Goal: Information Seeking & Learning: Learn about a topic

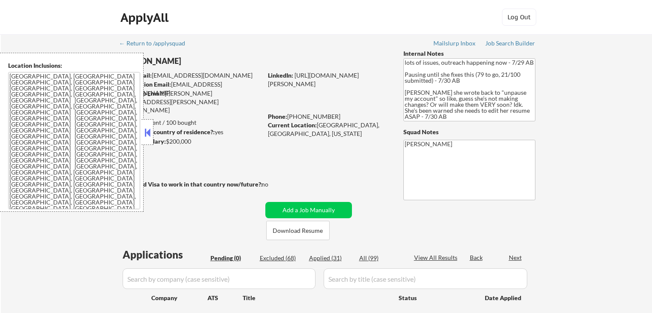
click at [147, 137] on button at bounding box center [147, 132] width 9 height 13
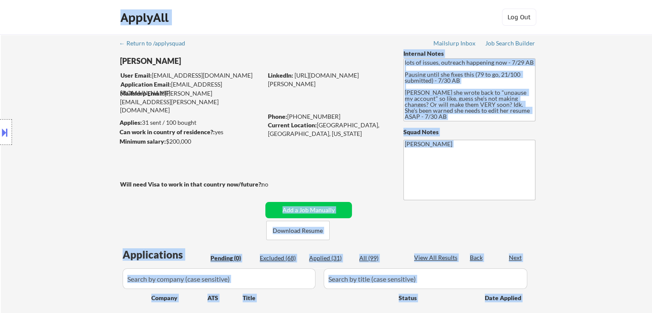
drag, startPoint x: 270, startPoint y: 180, endPoint x: 118, endPoint y: 191, distance: 152.9
click at [118, 191] on body "← Return to /applysquad Mailslurp Inbox Job Search Builder [PERSON_NAME] User E…" at bounding box center [326, 156] width 652 height 313
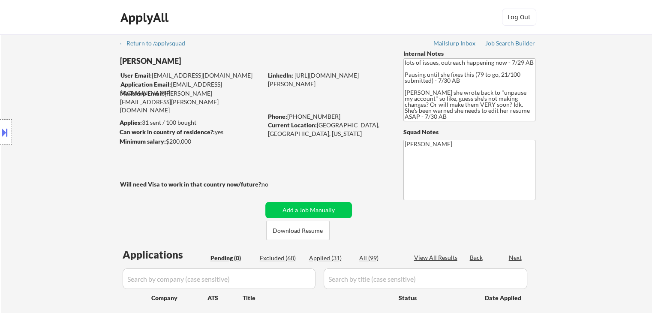
click at [552, 164] on div "← Return to /applysquad Mailslurp Inbox Job Search Builder [PERSON_NAME] User E…" at bounding box center [326, 189] width 651 height 311
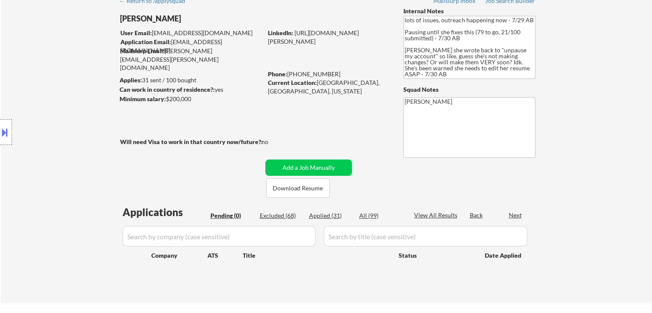
scroll to position [43, 0]
drag, startPoint x: 269, startPoint y: 142, endPoint x: 179, endPoint y: 150, distance: 90.7
click at [180, 141] on div "Will need Visa to work in that country now/future?: no" at bounding box center [203, 141] width 166 height 9
drag, startPoint x: 178, startPoint y: 156, endPoint x: 160, endPoint y: 164, distance: 19.7
click at [178, 155] on div "← Return to /applysquad Mailslurp Inbox Job Search Builder [PERSON_NAME] User E…" at bounding box center [327, 143] width 428 height 304
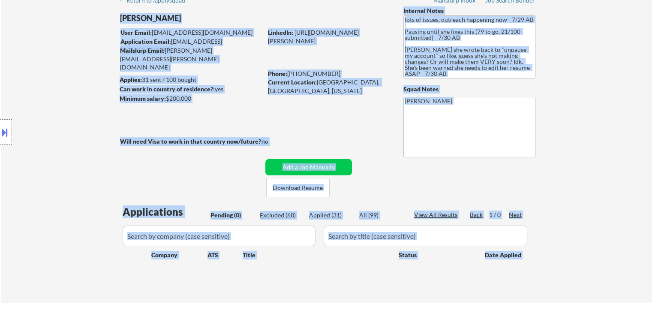
drag, startPoint x: 116, startPoint y: 141, endPoint x: 242, endPoint y: 124, distance: 126.7
click at [242, 124] on body "← Return to /applysquad Mailslurp Inbox Job Search Builder [PERSON_NAME] User E…" at bounding box center [326, 113] width 652 height 313
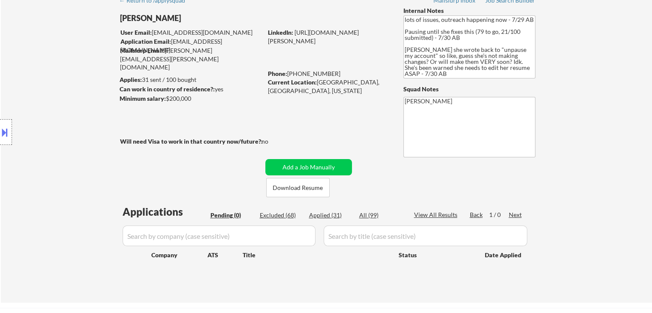
click at [293, 122] on div "← Return to /applysquad Mailslurp Inbox Job Search Builder [PERSON_NAME] User E…" at bounding box center [327, 143] width 428 height 304
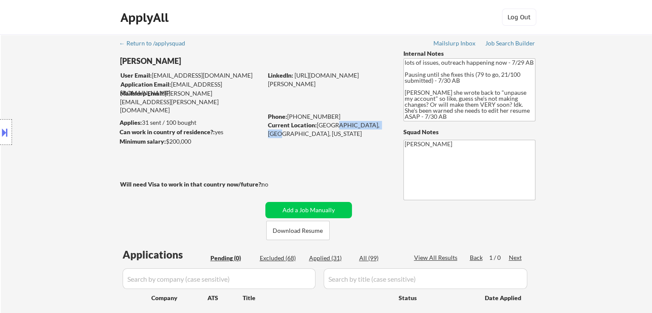
drag, startPoint x: 342, startPoint y: 125, endPoint x: 329, endPoint y: 125, distance: 12.4
click at [329, 125] on div "Current Location: [GEOGRAPHIC_DATA], [GEOGRAPHIC_DATA], [US_STATE]" at bounding box center [328, 129] width 121 height 17
click at [326, 159] on div "← Return to /applysquad Mailslurp Inbox Job Search Builder [PERSON_NAME] User E…" at bounding box center [327, 186] width 428 height 304
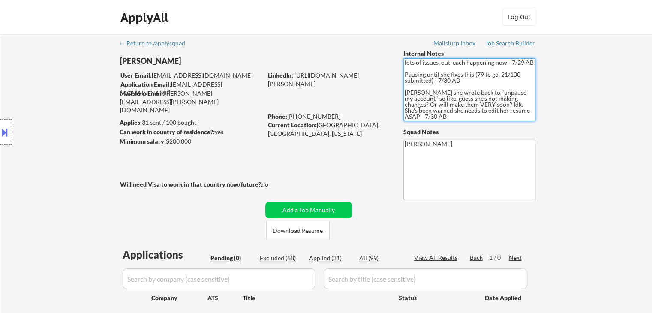
drag, startPoint x: 517, startPoint y: 114, endPoint x: 457, endPoint y: 107, distance: 59.9
click at [457, 107] on textarea "lots of issues, outreach happening now - 7/29 AB Pausing until she fixes this (…" at bounding box center [469, 89] width 132 height 63
click at [457, 102] on textarea "lots of issues, outreach happening now - 7/29 AB Pausing until she fixes this (…" at bounding box center [469, 89] width 132 height 63
click at [588, 131] on div "← Return to /applysquad Mailslurp Inbox Job Search Builder [PERSON_NAME] User E…" at bounding box center [326, 189] width 651 height 311
drag, startPoint x: 404, startPoint y: 95, endPoint x: 539, endPoint y: 117, distance: 136.4
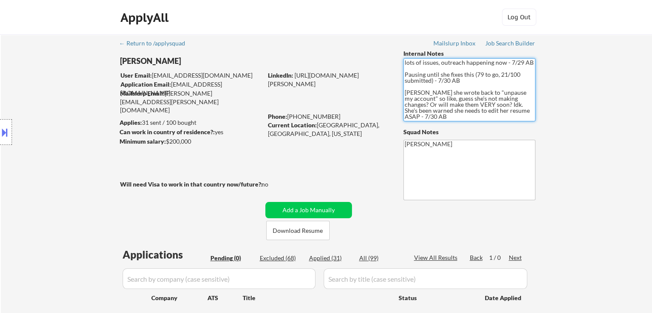
click at [519, 113] on textarea "lots of issues, outreach happening now - 7/29 AB Pausing until she fixes this (…" at bounding box center [469, 89] width 132 height 63
click at [561, 112] on div "← Return to /applysquad Mailslurp Inbox Job Search Builder [PERSON_NAME] User E…" at bounding box center [326, 189] width 651 height 311
click at [451, 100] on textarea "lots of issues, outreach happening now - 7/29 AB Pausing until she fixes this (…" at bounding box center [469, 89] width 132 height 63
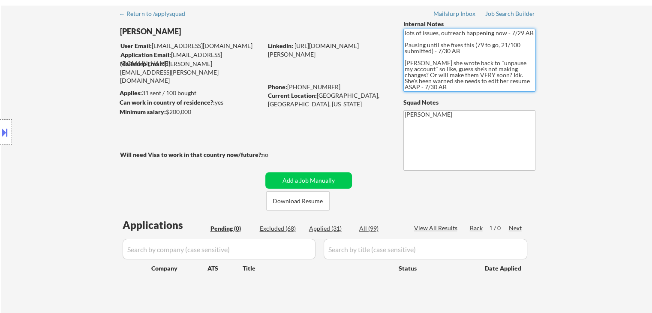
scroll to position [43, 0]
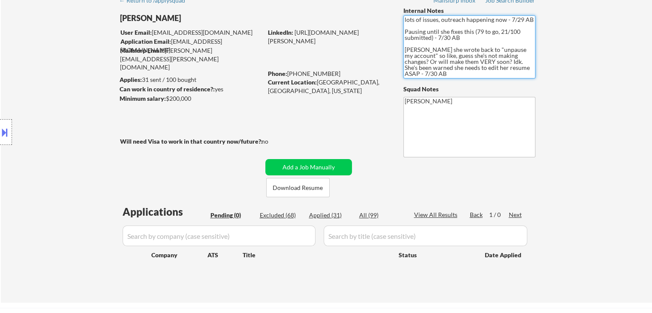
click at [565, 143] on div "← Return to /applysquad Mailslurp Inbox Job Search Builder [PERSON_NAME] User E…" at bounding box center [326, 146] width 651 height 311
click at [263, 139] on div "no" at bounding box center [273, 141] width 24 height 9
click at [325, 125] on div "← Return to /applysquad Mailslurp Inbox Job Search Builder [PERSON_NAME] User E…" at bounding box center [327, 143] width 428 height 304
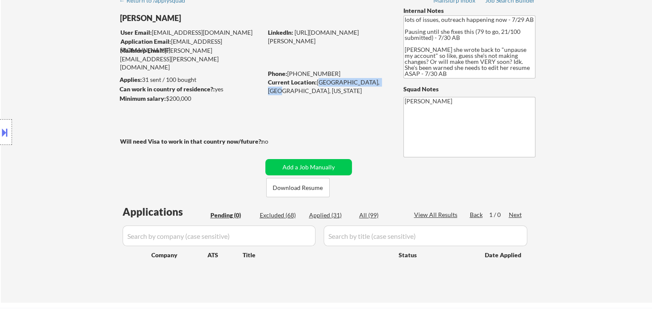
drag, startPoint x: 371, startPoint y: 80, endPoint x: 318, endPoint y: 84, distance: 53.3
click at [318, 84] on div "Current Location: [GEOGRAPHIC_DATA], [GEOGRAPHIC_DATA], [US_STATE]" at bounding box center [328, 86] width 121 height 17
click at [322, 109] on div "← Return to /applysquad Mailslurp Inbox Job Search Builder [PERSON_NAME] User E…" at bounding box center [327, 143] width 428 height 304
drag, startPoint x: 332, startPoint y: 73, endPoint x: 293, endPoint y: 69, distance: 39.2
click at [293, 69] on div "Phone: [PHONE_NUMBER]" at bounding box center [328, 73] width 121 height 9
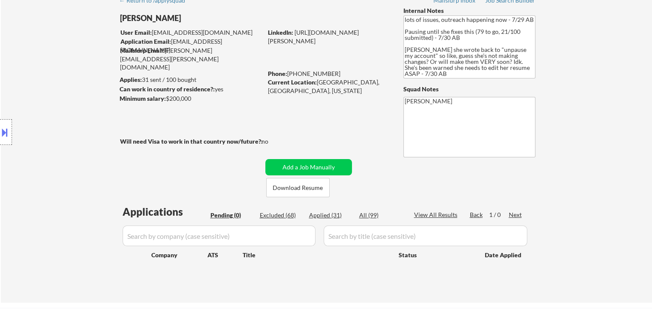
drag, startPoint x: 342, startPoint y: 112, endPoint x: 335, endPoint y: 91, distance: 21.8
click at [342, 111] on div "← Return to /applysquad Mailslurp Inbox Job Search Builder [PERSON_NAME] User E…" at bounding box center [327, 143] width 428 height 304
drag, startPoint x: 389, startPoint y: 64, endPoint x: 260, endPoint y: 47, distance: 129.2
click at [260, 47] on div "[PERSON_NAME] User Email: [EMAIL_ADDRESS][DOMAIN_NAME] Application Email: [EMAI…" at bounding box center [260, 101] width 280 height 191
click at [240, 66] on div "← Return to /applysquad Mailslurp Inbox Job Search Builder [PERSON_NAME] User E…" at bounding box center [327, 143] width 428 height 304
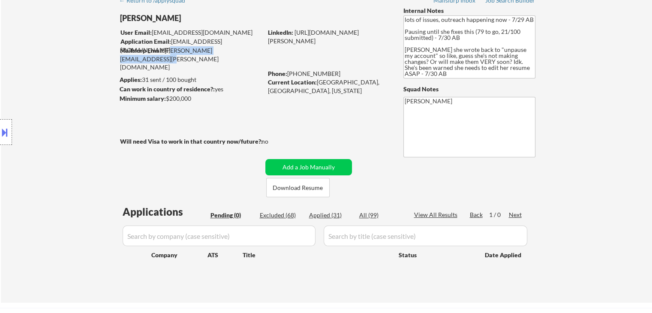
drag, startPoint x: 246, startPoint y: 48, endPoint x: 166, endPoint y: 54, distance: 79.9
click at [166, 54] on div "Mailslurp Email: [PERSON_NAME][EMAIL_ADDRESS][PERSON_NAME][DOMAIN_NAME]" at bounding box center [191, 58] width 142 height 25
drag, startPoint x: 166, startPoint y: 51, endPoint x: 240, endPoint y: 54, distance: 73.8
click at [240, 54] on div "Mailslurp Email: [PERSON_NAME][EMAIL_ADDRESS][PERSON_NAME][DOMAIN_NAME]" at bounding box center [191, 58] width 142 height 25
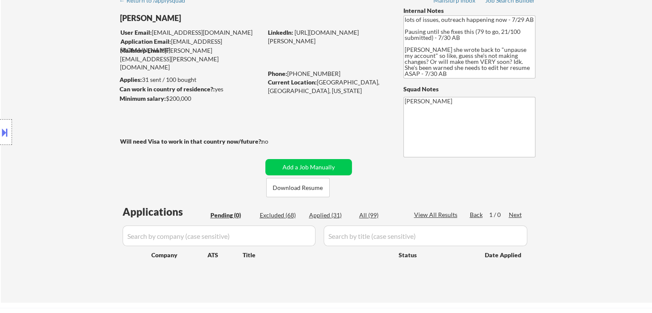
click at [246, 72] on div "← Return to /applysquad Mailslurp Inbox Job Search Builder [PERSON_NAME] User E…" at bounding box center [327, 143] width 428 height 304
drag, startPoint x: 196, startPoint y: 98, endPoint x: 165, endPoint y: 98, distance: 31.3
click at [165, 98] on div "Minimum salary: $200,000" at bounding box center [191, 98] width 143 height 9
click at [222, 114] on div "← Return to /applysquad Mailslurp Inbox Job Search Builder [PERSON_NAME] User E…" at bounding box center [327, 143] width 428 height 304
drag, startPoint x: 272, startPoint y: 142, endPoint x: 188, endPoint y: 141, distance: 84.8
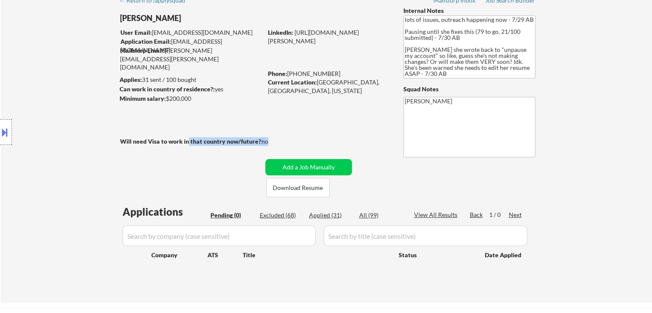
click at [188, 141] on div "Will need Visa to work in that country now/future?: no" at bounding box center [203, 141] width 166 height 9
click at [182, 155] on div "← Return to /applysquad Mailslurp Inbox Job Search Builder [PERSON_NAME] User E…" at bounding box center [327, 143] width 428 height 304
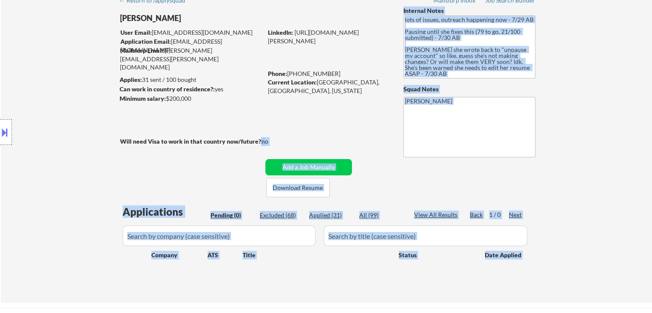
drag, startPoint x: 120, startPoint y: 141, endPoint x: 257, endPoint y: 140, distance: 137.1
click at [257, 140] on body "← Return to /applysquad Mailslurp Inbox Job Search Builder [PERSON_NAME] User E…" at bounding box center [326, 113] width 652 height 313
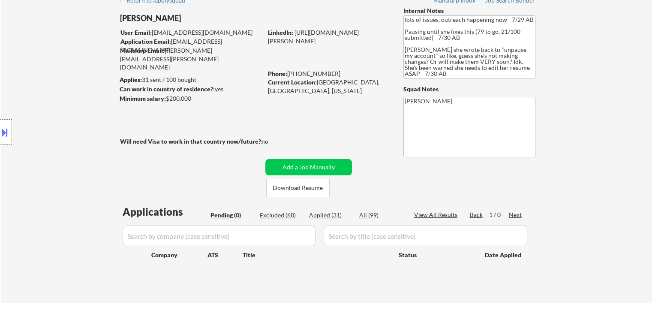
drag, startPoint x: 290, startPoint y: 135, endPoint x: 295, endPoint y: 131, distance: 6.8
click at [291, 132] on div "← Return to /applysquad Mailslurp Inbox Job Search Builder [PERSON_NAME] User E…" at bounding box center [327, 143] width 428 height 304
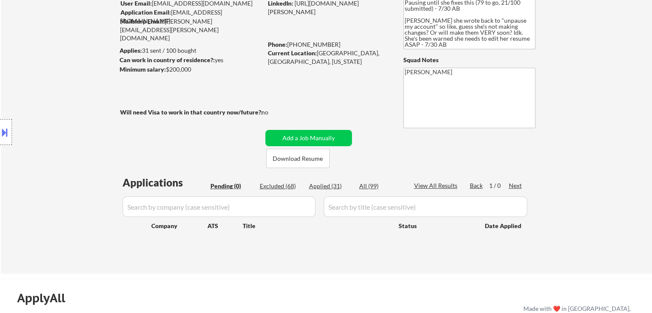
scroll to position [86, 0]
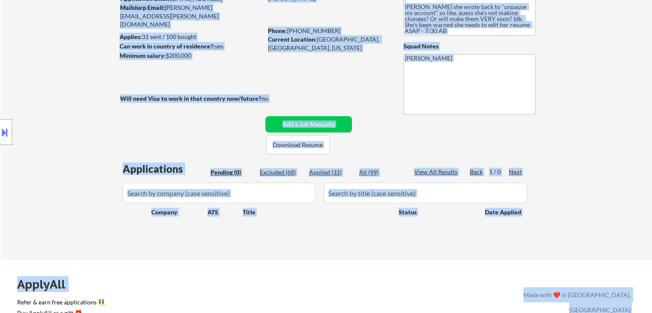
drag, startPoint x: 122, startPoint y: 96, endPoint x: 242, endPoint y: 103, distance: 120.1
click at [242, 103] on body "← Return to /applysquad Mailslurp Inbox Job Search Builder [PERSON_NAME] User E…" at bounding box center [326, 70] width 652 height 313
click at [301, 108] on div "← Return to /applysquad Mailslurp Inbox Job Search Builder [PERSON_NAME] User E…" at bounding box center [327, 101] width 428 height 304
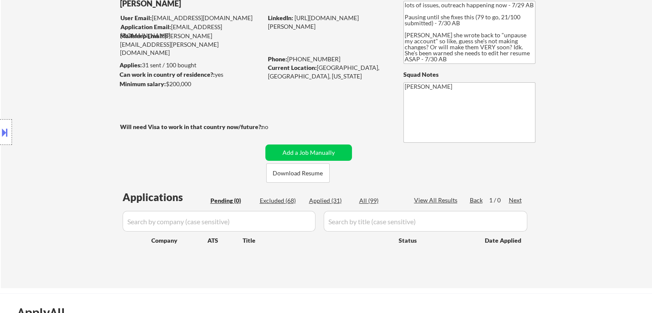
scroll to position [43, 0]
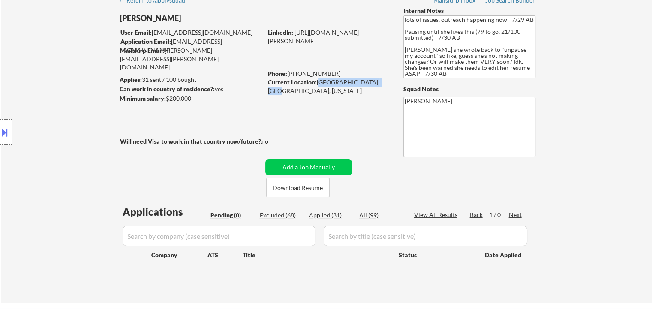
drag, startPoint x: 371, startPoint y: 84, endPoint x: 318, endPoint y: 84, distance: 52.7
click at [318, 84] on div "Current Location: [GEOGRAPHIC_DATA], [GEOGRAPHIC_DATA], [US_STATE]" at bounding box center [328, 86] width 121 height 17
click at [326, 111] on div "← Return to /applysquad Mailslurp Inbox Job Search Builder [PERSON_NAME] User E…" at bounding box center [327, 143] width 428 height 304
drag, startPoint x: 190, startPoint y: 86, endPoint x: 183, endPoint y: 87, distance: 7.0
click at [183, 87] on div "Can work in country of residence?: yes" at bounding box center [190, 89] width 140 height 9
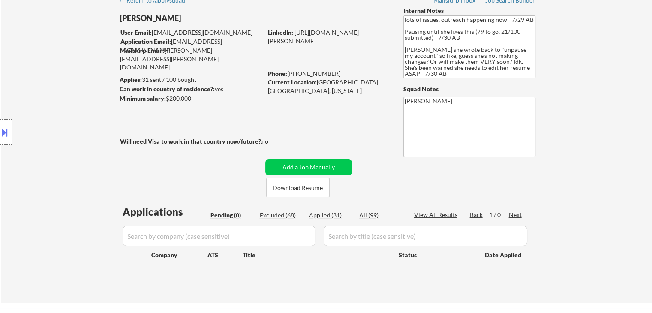
click at [192, 100] on div "Minimum salary: $200,000" at bounding box center [191, 98] width 143 height 9
drag, startPoint x: 192, startPoint y: 98, endPoint x: 129, endPoint y: 90, distance: 63.6
click at [129, 90] on body "← Return to /applysquad Mailslurp Inbox Job Search Builder [PERSON_NAME] User E…" at bounding box center [326, 113] width 652 height 313
drag, startPoint x: 183, startPoint y: 115, endPoint x: 185, endPoint y: 111, distance: 5.2
click at [183, 111] on div "← Return to /applysquad Mailslurp Inbox Job Search Builder [PERSON_NAME] User E…" at bounding box center [327, 143] width 428 height 304
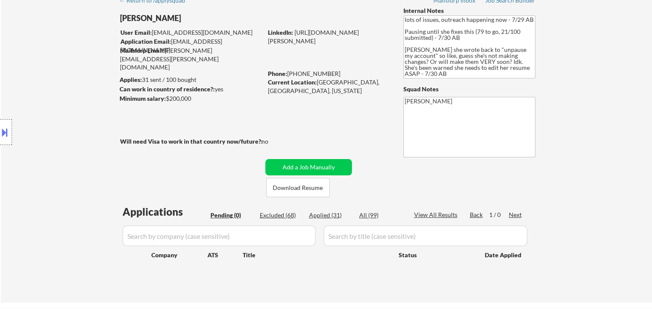
drag, startPoint x: 198, startPoint y: 99, endPoint x: 158, endPoint y: 93, distance: 40.6
click at [158, 93] on div "[PERSON_NAME] User Email: [EMAIL_ADDRESS][DOMAIN_NAME] Application Email: [EMAI…" at bounding box center [260, 101] width 280 height 191
click at [172, 105] on div "← Return to /applysquad Mailslurp Inbox Job Search Builder [PERSON_NAME] User E…" at bounding box center [327, 143] width 428 height 304
drag, startPoint x: 175, startPoint y: 99, endPoint x: 166, endPoint y: 99, distance: 9.5
click at [166, 99] on div "Minimum salary: $200,000" at bounding box center [191, 98] width 143 height 9
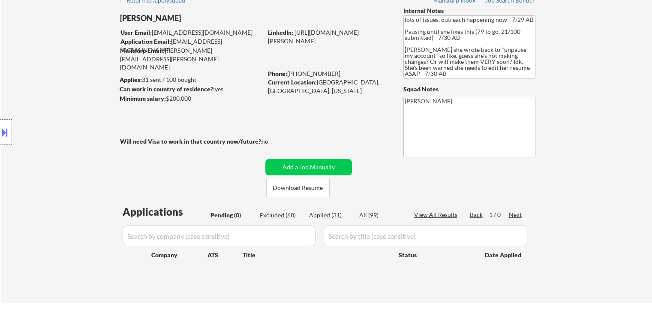
drag, startPoint x: 188, startPoint y: 125, endPoint x: 217, endPoint y: 134, distance: 29.8
click at [189, 124] on div "← Return to /applysquad Mailslurp Inbox Job Search Builder [PERSON_NAME] User E…" at bounding box center [327, 143] width 428 height 304
drag, startPoint x: 249, startPoint y: 143, endPoint x: 267, endPoint y: 142, distance: 18.0
click at [267, 142] on div "Will need Visa to work in that country now/future?: no" at bounding box center [203, 141] width 166 height 9
click at [268, 142] on div "no" at bounding box center [273, 141] width 24 height 9
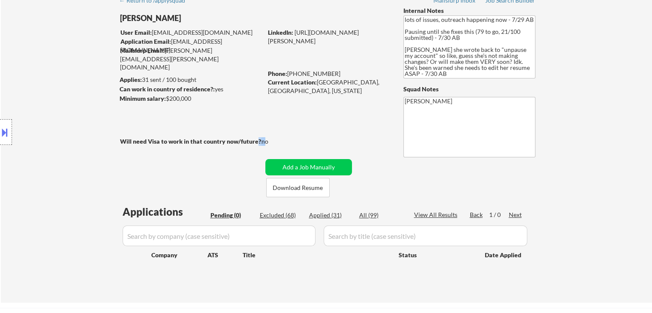
drag, startPoint x: 257, startPoint y: 141, endPoint x: 263, endPoint y: 141, distance: 6.0
click at [263, 141] on div "Will need Visa to work in that country now/future?: no" at bounding box center [203, 141] width 166 height 9
click at [268, 143] on div "no" at bounding box center [273, 141] width 24 height 9
drag, startPoint x: 251, startPoint y: 139, endPoint x: 266, endPoint y: 141, distance: 14.7
click at [266, 141] on div "Will need Visa to work in that country now/future?: no" at bounding box center [203, 141] width 166 height 9
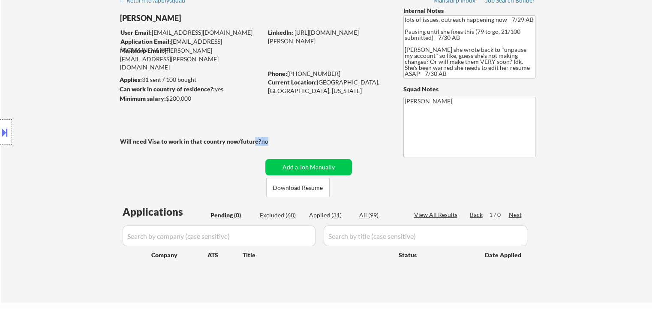
drag, startPoint x: 268, startPoint y: 143, endPoint x: 260, endPoint y: 142, distance: 7.8
click at [269, 143] on div "no" at bounding box center [273, 141] width 24 height 9
click at [252, 139] on strong "Will need Visa to work in that country now/future?:" at bounding box center [191, 141] width 143 height 7
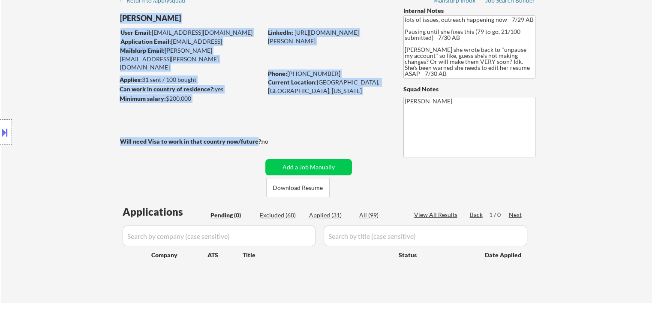
drag, startPoint x: 252, startPoint y: 139, endPoint x: 287, endPoint y: 138, distance: 34.3
click at [287, 138] on div "← Return to /applysquad Mailslurp Inbox Job Search Builder [PERSON_NAME] User E…" at bounding box center [327, 143] width 428 height 304
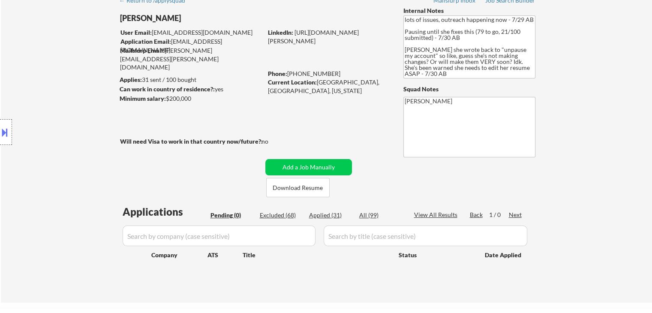
click at [283, 139] on div "no" at bounding box center [273, 141] width 24 height 9
drag
click at [403, 51] on textarea "lots of issues, outreach happening now - 7/29 AB Pausing until she fixes this (…" at bounding box center [469, 46] width 132 height 63
click at [559, 108] on div "← Return to /applysquad Mailslurp Inbox Job Search Builder [PERSON_NAME] User E…" at bounding box center [326, 146] width 651 height 311
click at [461, 64] on textarea "lots of issues, outreach happening now - 7/29 AB Pausing until she fixes this (…" at bounding box center [469, 46] width 132 height 63
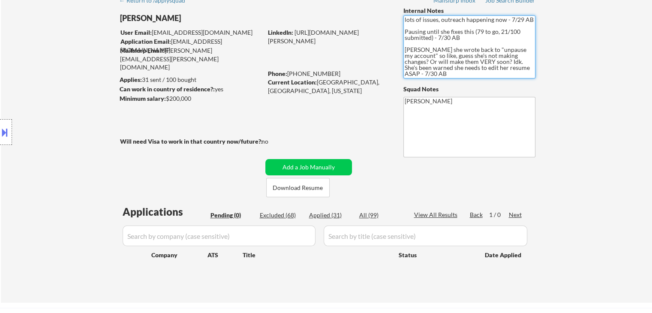
click at [518, 66] on textarea "lots of issues, outreach happening now - 7/29 AB Pausing until she fixes this (…" at bounding box center [469, 46] width 132 height 63
click at [463, 63] on textarea "lots of issues, outreach happening now - 7/29 AB Pausing until she fixes this (…" at bounding box center [469, 46] width 132 height 63
click at [608, 106] on div "← Return to /applysquad Mailslurp Inbox Job Search Builder [PERSON_NAME] User E…" at bounding box center [326, 146] width 651 height 311
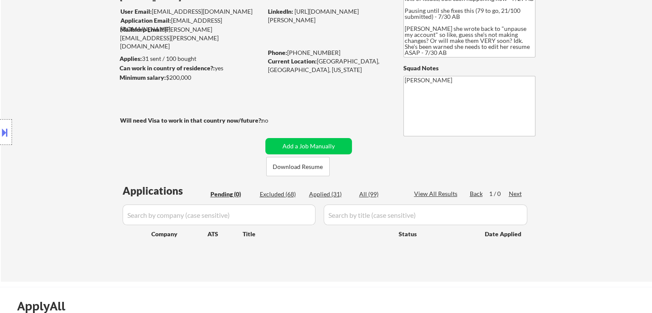
scroll to position [0, 0]
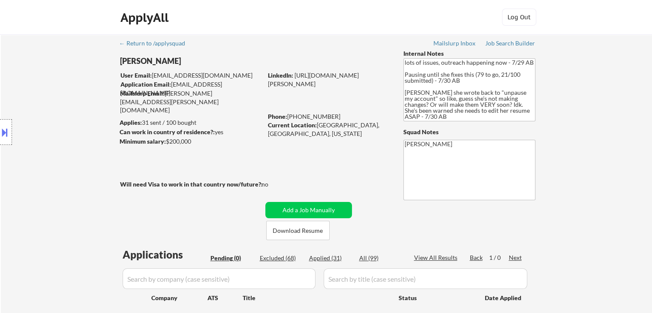
drag, startPoint x: 508, startPoint y: 39, endPoint x: 380, endPoint y: 47, distance: 129.2
click at [380, 47] on div "← Return to /applysquad Mailslurp Inbox Job Search Builder [PERSON_NAME] User E…" at bounding box center [327, 186] width 428 height 304
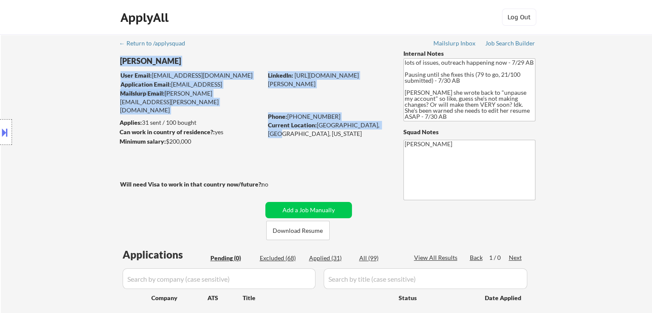
drag, startPoint x: 374, startPoint y: 124, endPoint x: 331, endPoint y: 140, distance: 46.5
click at [313, 130] on div "← Return to /applysquad Mailslurp Inbox Job Search Builder [PERSON_NAME] User E…" at bounding box center [327, 186] width 428 height 304
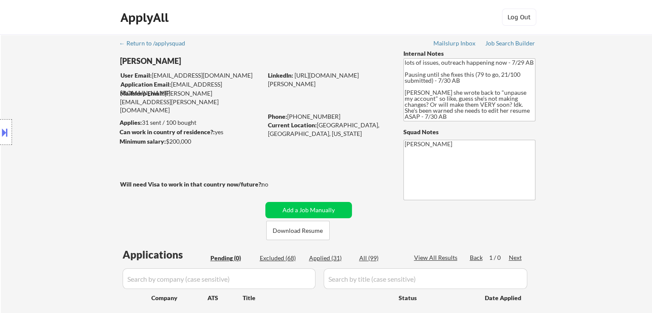
click at [344, 164] on div "← Return to /applysquad Mailslurp Inbox Job Search Builder [PERSON_NAME] User E…" at bounding box center [327, 186] width 428 height 304
click at [598, 120] on div "← Return to /applysquad Mailslurp Inbox Job Search Builder [PERSON_NAME] User E…" at bounding box center [326, 189] width 651 height 311
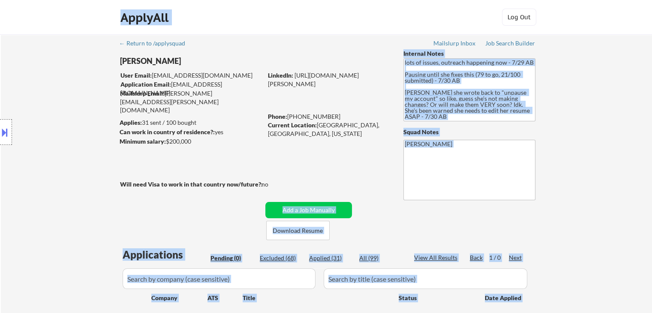
drag, startPoint x: 266, startPoint y: 185, endPoint x: 135, endPoint y: 182, distance: 131.1
click at [135, 182] on body "← Return to /applysquad Mailslurp Inbox Job Search Builder [PERSON_NAME] User E…" at bounding box center [326, 156] width 652 height 313
click at [140, 195] on div "Location Inclusions: [GEOGRAPHIC_DATA], [GEOGRAPHIC_DATA] [GEOGRAPHIC_DATA], [G…" at bounding box center [76, 132] width 153 height 159
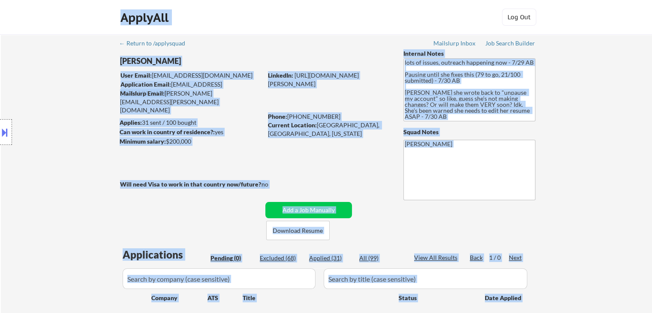
drag, startPoint x: 119, startPoint y: 182, endPoint x: 353, endPoint y: 184, distance: 233.9
click at [353, 184] on body "← Return to /applysquad Mailslurp Inbox Job Search Builder [PERSON_NAME] User E…" at bounding box center [326, 156] width 652 height 313
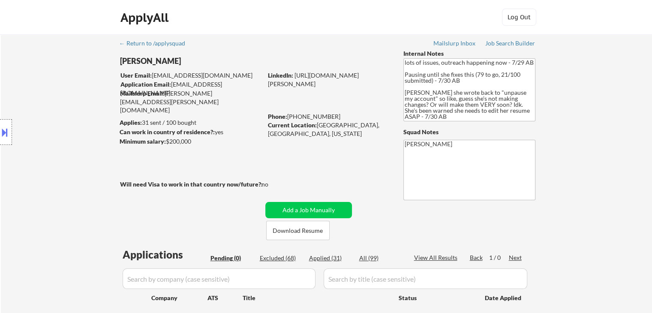
click at [281, 178] on div "← Return to /applysquad Mailslurp Inbox Job Search Builder [PERSON_NAME] User E…" at bounding box center [327, 186] width 428 height 304
drag, startPoint x: 265, startPoint y: 185, endPoint x: 164, endPoint y: 182, distance: 100.3
click at [164, 182] on div "Will need Visa to work in that country now/future?: no" at bounding box center [203, 184] width 166 height 9
click at [161, 192] on div "← Return to /applysquad Mailslurp Inbox Job Search Builder [PERSON_NAME] User E…" at bounding box center [327, 186] width 428 height 304
drag, startPoint x: 268, startPoint y: 185, endPoint x: 211, endPoint y: 186, distance: 57.0
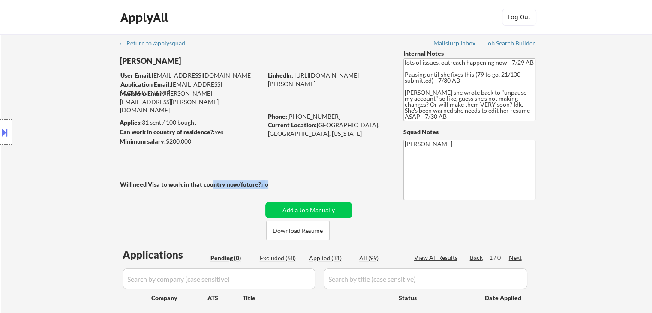
click at [211, 186] on div "Will need Visa to work in that country now/future?: no" at bounding box center [203, 184] width 166 height 9
click at [211, 202] on div "← Return to /applysquad Mailslurp Inbox Job Search Builder [PERSON_NAME] User E…" at bounding box center [327, 186] width 428 height 304
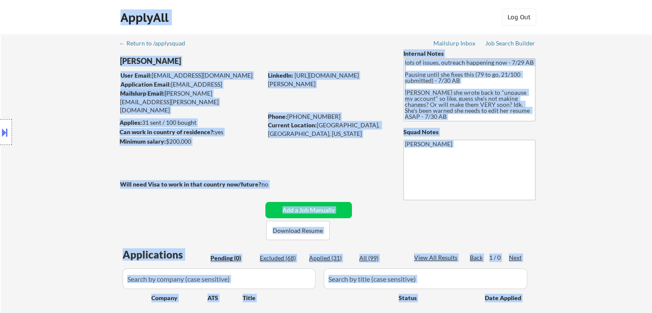
drag, startPoint x: 120, startPoint y: 184, endPoint x: 224, endPoint y: 170, distance: 104.1
click at [224, 170] on body "← Return to /applysquad Mailslurp Inbox Job Search Builder [PERSON_NAME] User E…" at bounding box center [326, 156] width 652 height 313
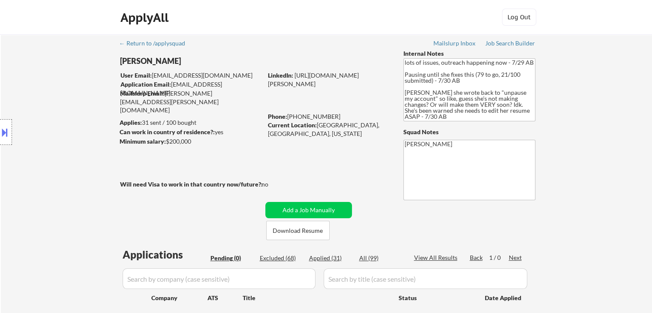
click at [283, 177] on div "← Return to /applysquad Mailslurp Inbox Job Search Builder [PERSON_NAME] User E…" at bounding box center [327, 186] width 428 height 304
drag, startPoint x: 371, startPoint y: 126, endPoint x: 318, endPoint y: 126, distance: 53.1
click at [318, 126] on div "Current Location: [GEOGRAPHIC_DATA], [GEOGRAPHIC_DATA], [US_STATE]" at bounding box center [328, 129] width 121 height 17
click at [319, 141] on div "← Return to /applysquad Mailslurp Inbox Job Search Builder [PERSON_NAME] User E…" at bounding box center [327, 186] width 428 height 304
drag, startPoint x: 370, startPoint y: 125, endPoint x: 314, endPoint y: 127, distance: 56.6
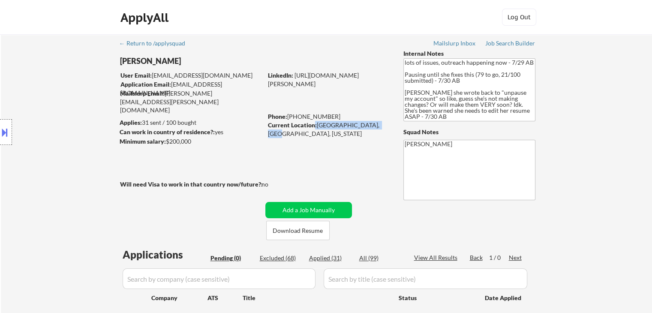
click at [314, 127] on div "Current Location: [GEOGRAPHIC_DATA], [GEOGRAPHIC_DATA], [US_STATE]" at bounding box center [328, 129] width 121 height 17
click at [325, 148] on div "← Return to /applysquad Mailslurp Inbox Job Search Builder [PERSON_NAME] User E…" at bounding box center [327, 186] width 428 height 304
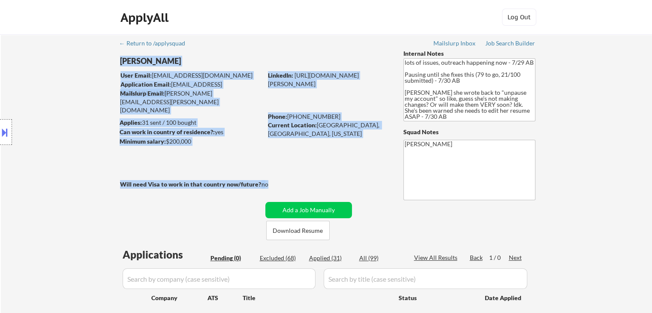
drag, startPoint x: 254, startPoint y: 184, endPoint x: 214, endPoint y: 162, distance: 45.4
click at [219, 175] on div "← Return to /applysquad Mailslurp Inbox Job Search Builder [PERSON_NAME] User E…" at bounding box center [327, 186] width 428 height 304
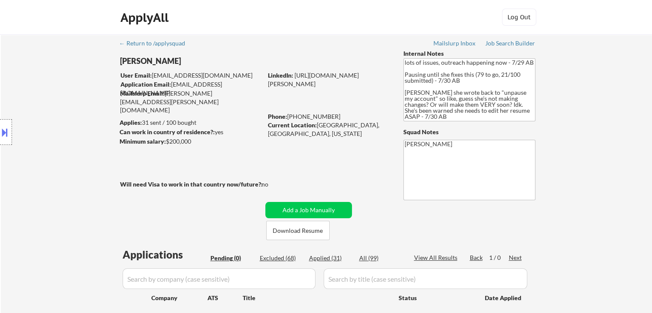
click at [209, 160] on div "← Return to /applysquad Mailslurp Inbox Job Search Builder [PERSON_NAME] User E…" at bounding box center [327, 186] width 428 height 304
click at [467, 110] on textarea "lots of issues, outreach happening now - 7/29 AB Pausing until she fixes this (…" at bounding box center [469, 89] width 132 height 63
click at [456, 105] on textarea "lots of issues, outreach happening now - 7/29 AB Pausing until she fixes this (…" at bounding box center [469, 89] width 132 height 63
click at [445, 105] on textarea "lots of issues, outreach happening now - 7/29 AB Pausing until she fixes this (…" at bounding box center [469, 89] width 132 height 63
drag, startPoint x: 449, startPoint y: 102, endPoint x: 514, endPoint y: 116, distance: 66.1
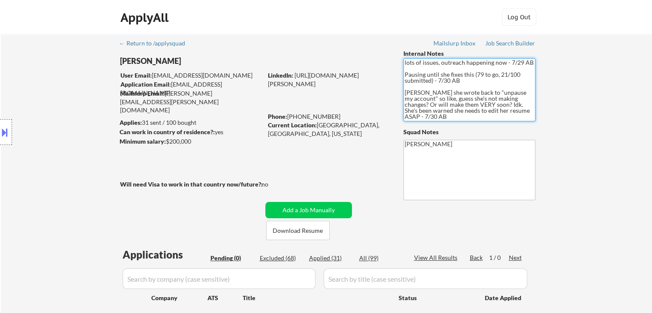
click at [514, 116] on textarea "lots of issues, outreach happening now - 7/29 AB Pausing until she fixes this (…" at bounding box center [469, 89] width 132 height 63
click at [514, 115] on textarea "lots of issues, outreach happening now - 7/29 AB Pausing until she fixes this (…" at bounding box center [469, 89] width 132 height 63
click at [511, 114] on textarea "lots of issues, outreach happening now - 7/29 AB Pausing until she fixes this (…" at bounding box center [469, 89] width 132 height 63
drag, startPoint x: 511, startPoint y: 114, endPoint x: 465, endPoint y: 106, distance: 47.1
click at [465, 106] on textarea "lots of issues, outreach happening now - 7/29 AB Pausing until she fixes this (…" at bounding box center [469, 89] width 132 height 63
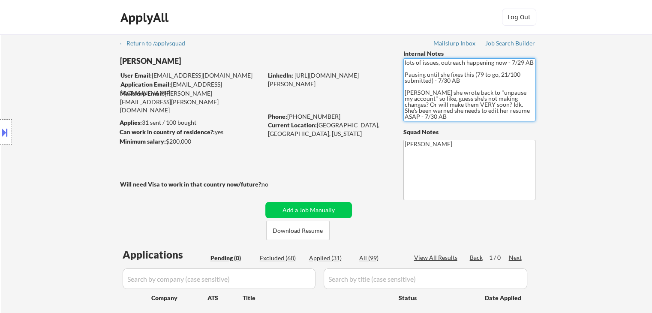
click at [455, 98] on textarea "lots of issues, outreach happening now - 7/29 AB Pausing until she fixes this (…" at bounding box center [469, 89] width 132 height 63
drag, startPoint x: 480, startPoint y: 92, endPoint x: 523, endPoint y: 98, distance: 44.1
click at [523, 98] on textarea "lots of issues, outreach happening now - 7/29 AB Pausing until she fixes this (…" at bounding box center [469, 89] width 132 height 63
drag, startPoint x: 478, startPoint y: 107, endPoint x: 404, endPoint y: 90, distance: 75.7
click at [404, 90] on textarea "lots of issues, outreach happening now - 7/29 AB Pausing until she fixes this (…" at bounding box center [469, 89] width 132 height 63
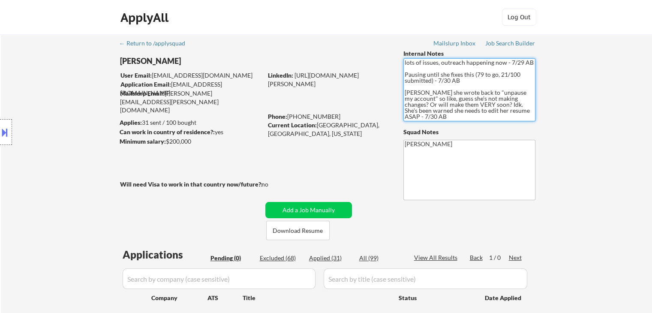
click at [596, 107] on div "← Return to /applysquad Mailslurp Inbox Job Search Builder [PERSON_NAME] User E…" at bounding box center [326, 189] width 651 height 311
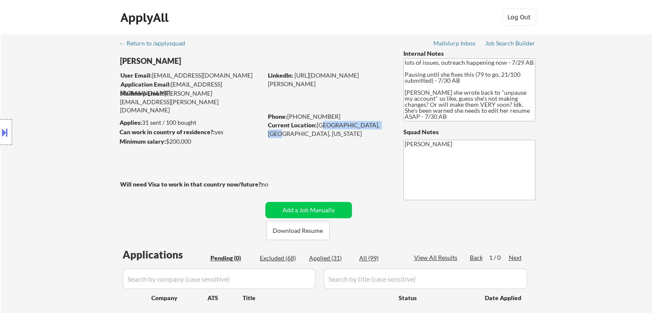
drag, startPoint x: 369, startPoint y: 126, endPoint x: 326, endPoint y: 133, distance: 43.8
click at [320, 124] on div "Current Location: [GEOGRAPHIC_DATA], [GEOGRAPHIC_DATA], [US_STATE]" at bounding box center [328, 129] width 121 height 17
click at [331, 139] on div "← Return to /applysquad Mailslurp Inbox Job Search Builder [PERSON_NAME] User E…" at bounding box center [327, 186] width 428 height 304
click at [559, 134] on div "← Return to /applysquad Mailslurp Inbox Job Search Builder [PERSON_NAME] User E…" at bounding box center [326, 189] width 651 height 311
click at [583, 168] on div "← Return to /applysquad Mailslurp Inbox Job Search Builder [PERSON_NAME] User E…" at bounding box center [326, 189] width 651 height 311
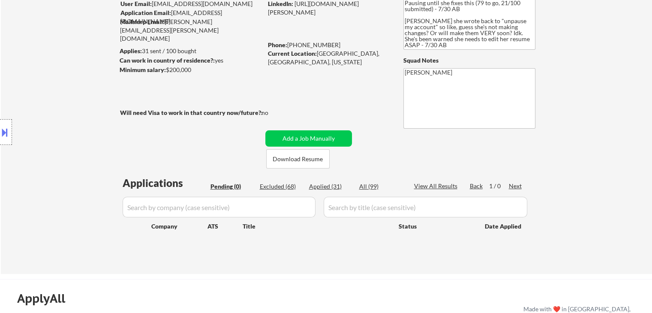
scroll to position [86, 0]
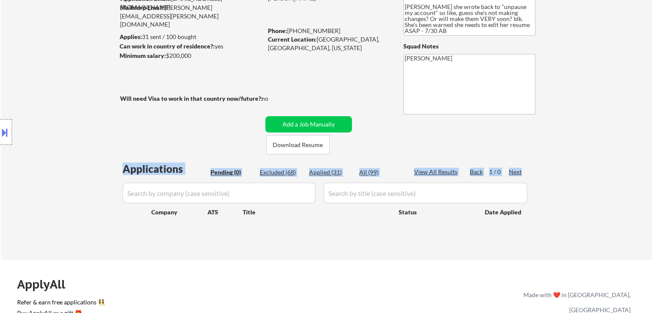
drag, startPoint x: 537, startPoint y: 214, endPoint x: 187, endPoint y: 228, distance: 350.7
click at [214, 202] on div "← Return to /applysquad Mailslurp Inbox Job Search Builder [PERSON_NAME] User E…" at bounding box center [327, 101] width 428 height 304
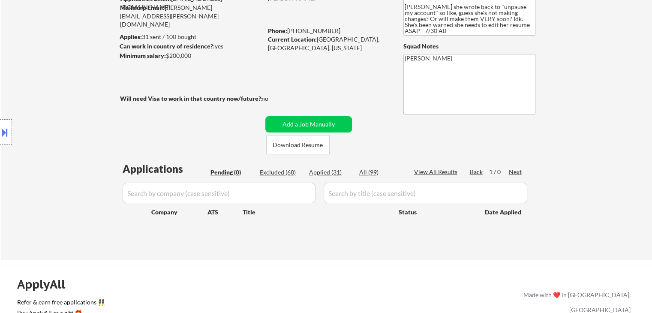
click at [187, 229] on div "Applications Pending (0) Excluded (68) Applied (31) All (99) View All Results B…" at bounding box center [326, 202] width 413 height 82
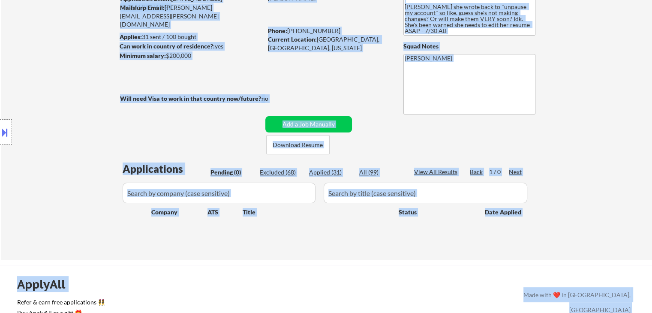
drag, startPoint x: 121, startPoint y: 98, endPoint x: 236, endPoint y: 89, distance: 114.7
click at [236, 89] on body "← Return to /applysquad Mailslurp Inbox Job Search Builder [PERSON_NAME] User E…" at bounding box center [326, 70] width 652 height 313
click at [286, 99] on div "← Return to /applysquad Mailslurp Inbox Job Search Builder [PERSON_NAME] User E…" at bounding box center [327, 101] width 428 height 304
click at [273, 103] on div "← Return to /applysquad Mailslurp Inbox Job Search Builder [PERSON_NAME] User E…" at bounding box center [327, 101] width 428 height 304
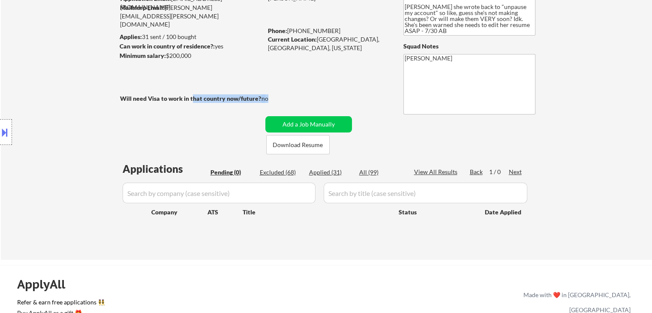
drag, startPoint x: 271, startPoint y: 100, endPoint x: 188, endPoint y: 99, distance: 83.5
click at [191, 95] on div "Will need Visa to work in that country now/future?: no" at bounding box center [203, 98] width 166 height 9
click at [185, 107] on div "← Return to /applysquad Mailslurp Inbox Job Search Builder [PERSON_NAME] User E…" at bounding box center [327, 101] width 428 height 304
drag, startPoint x: 187, startPoint y: 99, endPoint x: 271, endPoint y: 99, distance: 84.0
click at [271, 99] on div "Will need Visa to work in that country now/future?: no" at bounding box center [203, 98] width 166 height 9
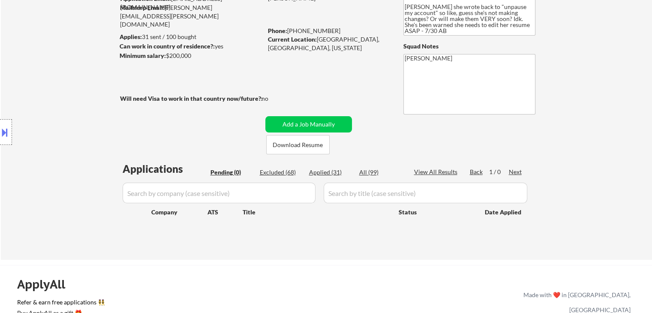
click at [215, 119] on div "← Return to /applysquad Mailslurp Inbox Job Search Builder [PERSON_NAME] User E…" at bounding box center [327, 101] width 428 height 304
drag, startPoint x: 274, startPoint y: 96, endPoint x: 260, endPoint y: 96, distance: 14.1
click at [260, 96] on div "Will need Visa to work in that country now/future?: no" at bounding box center [203, 98] width 166 height 9
click at [232, 108] on div "← Return to /applysquad Mailslurp Inbox Job Search Builder [PERSON_NAME] User E…" at bounding box center [327, 101] width 428 height 304
drag, startPoint x: 269, startPoint y: 97, endPoint x: 171, endPoint y: 103, distance: 97.9
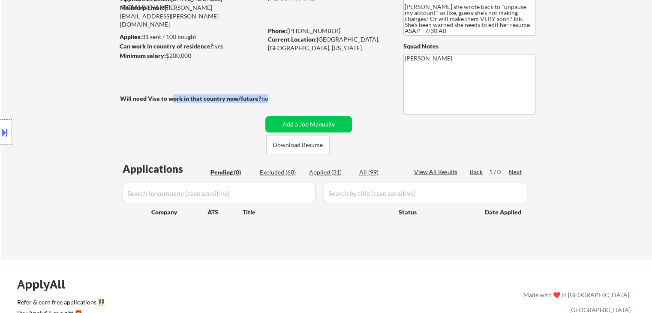
click at [173, 101] on div "Will need Visa to work in that country now/future?: no" at bounding box center [203, 98] width 166 height 9
click at [170, 108] on div "← Return to /applysquad Mailslurp Inbox Job Search Builder [PERSON_NAME] User E…" at bounding box center [327, 101] width 428 height 304
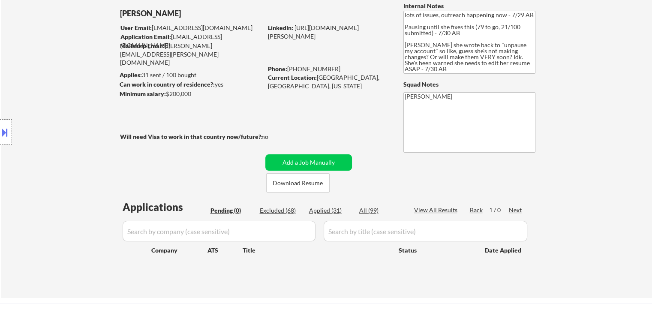
scroll to position [0, 0]
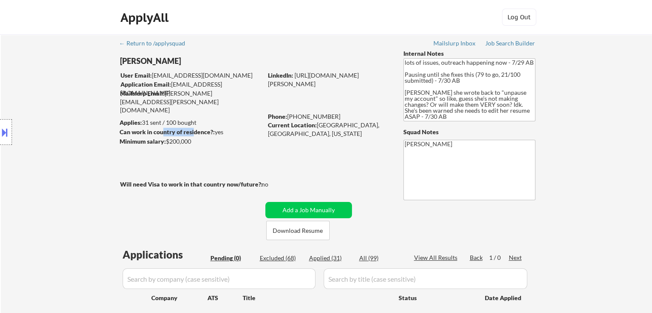
drag, startPoint x: 176, startPoint y: 136, endPoint x: 163, endPoint y: 136, distance: 12.9
click at [163, 136] on div "Can work in country of residence?: yes" at bounding box center [190, 132] width 140 height 9
click at [167, 157] on div "← Return to /applysquad Mailslurp Inbox Job Search Builder [PERSON_NAME] User E…" at bounding box center [327, 186] width 428 height 304
drag, startPoint x: 203, startPoint y: 138, endPoint x: 185, endPoint y: 141, distance: 17.8
click at [185, 140] on div "Minimum salary: $200,000" at bounding box center [191, 141] width 143 height 9
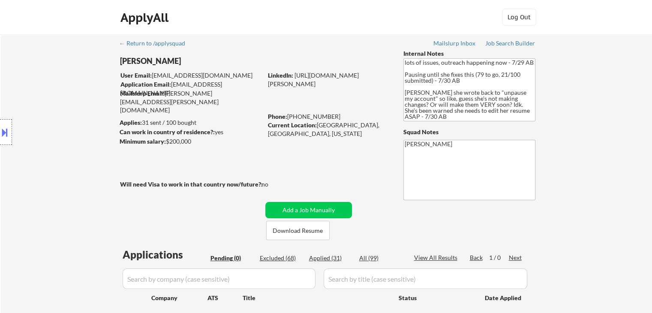
click at [186, 152] on div "← Return to /applysquad Mailslurp Inbox Job Search Builder [PERSON_NAME] User E…" at bounding box center [327, 186] width 428 height 304
drag, startPoint x: 195, startPoint y: 141, endPoint x: 164, endPoint y: 140, distance: 31.3
click at [164, 140] on div "Minimum salary: $200,000" at bounding box center [191, 141] width 143 height 9
click at [177, 150] on div "← Return to /applysquad Mailslurp Inbox Job Search Builder [PERSON_NAME] User E…" at bounding box center [327, 186] width 428 height 304
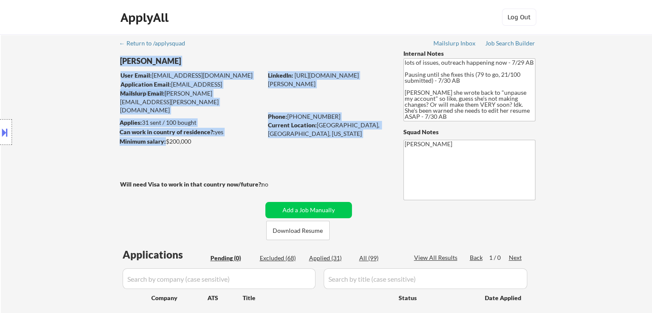
drag, startPoint x: 185, startPoint y: 140, endPoint x: 199, endPoint y: 137, distance: 14.0
click at [199, 137] on div "Minimum salary: $200,000" at bounding box center [191, 141] width 143 height 9
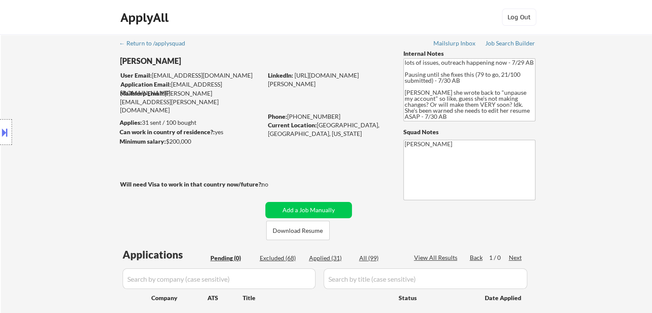
click at [200, 143] on div "Minimum salary: $200,000" at bounding box center [191, 141] width 143 height 9
click at [194, 141] on div "Minimum salary: $200,000" at bounding box center [191, 141] width 143 height 9
drag, startPoint x: 374, startPoint y: 120, endPoint x: 320, endPoint y: 122, distance: 53.1
click at [320, 122] on div "LinkedIn: [URL][DOMAIN_NAME][PERSON_NAME] Phone: [PHONE_NUMBER] Current Locatio…" at bounding box center [329, 100] width 123 height 59
click at [333, 151] on div "← Return to /applysquad Mailslurp Inbox Job Search Builder [PERSON_NAME] User E…" at bounding box center [327, 186] width 428 height 304
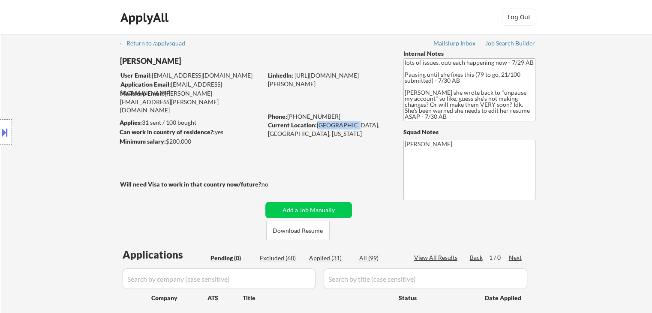
drag, startPoint x: 315, startPoint y: 126, endPoint x: 344, endPoint y: 124, distance: 29.6
click at [344, 124] on div "Current Location: [GEOGRAPHIC_DATA], [GEOGRAPHIC_DATA], [US_STATE]" at bounding box center [328, 129] width 121 height 17
click at [350, 156] on div "← Return to /applysquad Mailslurp Inbox Job Search Builder [PERSON_NAME] User E…" at bounding box center [327, 186] width 428 height 304
drag, startPoint x: 351, startPoint y: 126, endPoint x: 374, endPoint y: 126, distance: 23.6
click at [374, 126] on div "Current Location: [GEOGRAPHIC_DATA], [GEOGRAPHIC_DATA], [US_STATE]" at bounding box center [328, 129] width 121 height 17
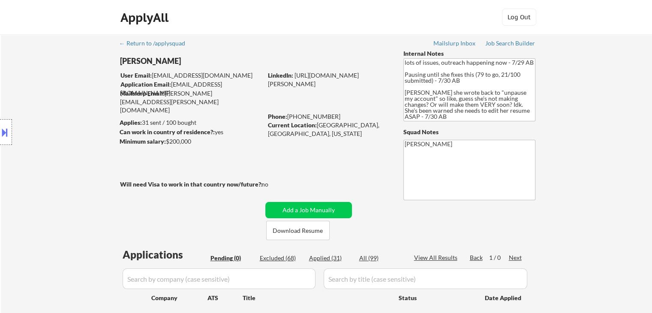
click at [367, 148] on div "← Return to /applysquad Mailslurp Inbox Job Search Builder [PERSON_NAME] User E…" at bounding box center [327, 186] width 428 height 304
drag, startPoint x: 370, startPoint y: 124, endPoint x: 338, endPoint y: 127, distance: 32.7
click at [338, 127] on div "Current Location: [GEOGRAPHIC_DATA], [GEOGRAPHIC_DATA], [US_STATE]" at bounding box center [328, 129] width 121 height 17
click at [339, 145] on div "← Return to /applysquad Mailslurp Inbox Job Search Builder [PERSON_NAME] User E…" at bounding box center [327, 186] width 428 height 304
drag, startPoint x: 374, startPoint y: 127, endPoint x: 318, endPoint y: 125, distance: 56.6
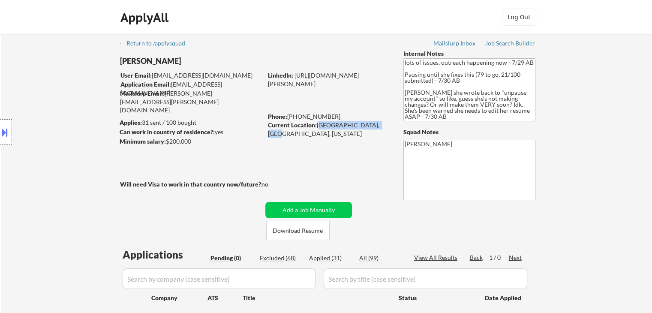
click at [318, 125] on div "Current Location: [GEOGRAPHIC_DATA], [GEOGRAPHIC_DATA], [US_STATE]" at bounding box center [328, 129] width 121 height 17
drag, startPoint x: 328, startPoint y: 148, endPoint x: 339, endPoint y: 149, distance: 10.7
click at [328, 148] on div "← Return to /applysquad Mailslurp Inbox Job Search Builder [PERSON_NAME] User E…" at bounding box center [327, 186] width 428 height 304
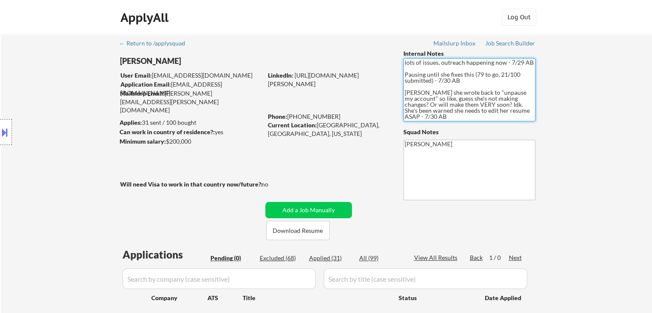
drag, startPoint x: 513, startPoint y: 110, endPoint x: 397, endPoint y: 49, distance: 130.9
click at [397, 49] on div "← Return to /applysquad Mailslurp Inbox Job Search Builder [PERSON_NAME] User E…" at bounding box center [327, 186] width 428 height 304
click at [559, 79] on div "← Return to /applysquad Mailslurp Inbox Job Search Builder [PERSON_NAME] User E…" at bounding box center [326, 189] width 651 height 311
drag, startPoint x: 529, startPoint y: 64, endPoint x: 429, endPoint y: 69, distance: 100.3
click at [429, 69] on textarea "lots of issues, outreach happening now - 7/29 AB Pausing until she fixes this (…" at bounding box center [469, 89] width 132 height 63
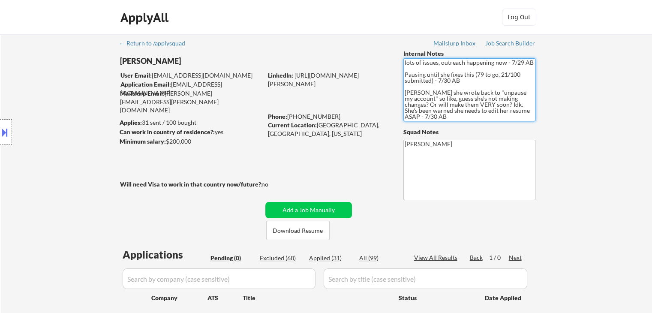
click at [595, 111] on div "← Return to /applysquad Mailslurp Inbox Job Search Builder [PERSON_NAME] User E…" at bounding box center [326, 189] width 651 height 311
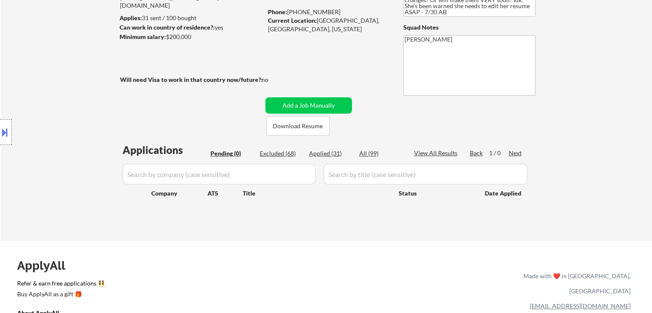
scroll to position [129, 0]
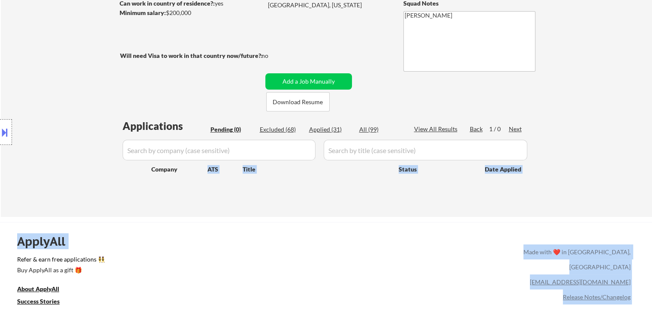
drag, startPoint x: 147, startPoint y: 172, endPoint x: 199, endPoint y: 175, distance: 51.9
click at [198, 175] on body "← Return to /applysquad Mailslurp Inbox Job Search Builder [PERSON_NAME] User E…" at bounding box center [326, 27] width 652 height 313
click at [226, 209] on div "← Return to /applysquad Mailslurp Inbox Job Search Builder [PERSON_NAME] User E…" at bounding box center [326, 61] width 651 height 311
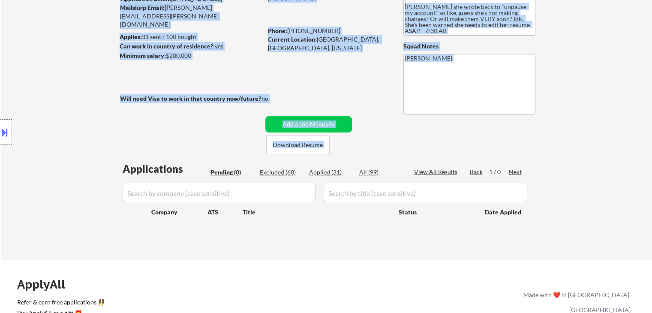
click at [122, 127] on div "Location Inclusions: [GEOGRAPHIC_DATA], [GEOGRAPHIC_DATA] [GEOGRAPHIC_DATA], [G…" at bounding box center [76, 132] width 153 height 159
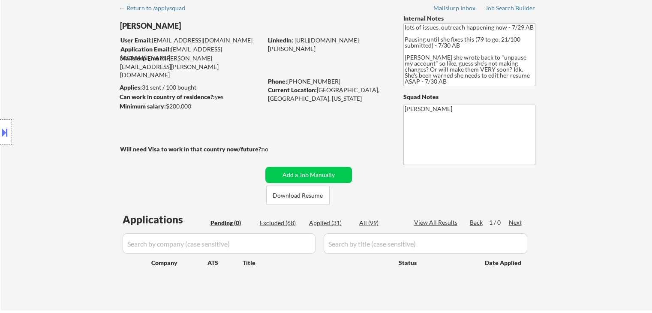
scroll to position [0, 0]
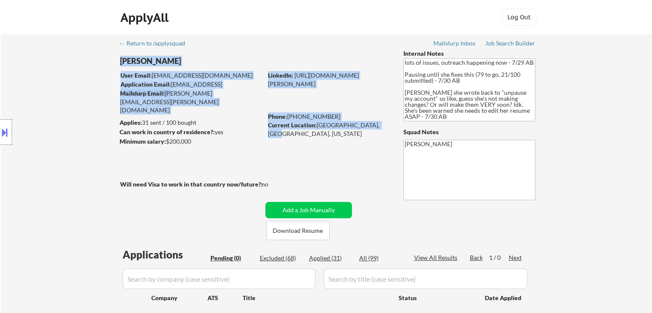
drag, startPoint x: 374, startPoint y: 129, endPoint x: 362, endPoint y: 131, distance: 12.2
click at [362, 131] on div "← Return to /applysquad Mailslurp Inbox Job Search Builder [PERSON_NAME] User E…" at bounding box center [327, 186] width 428 height 304
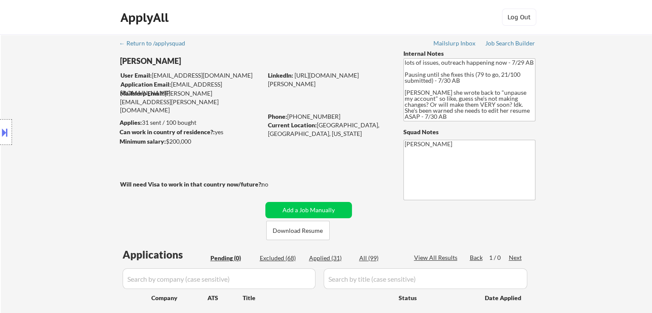
click at [361, 136] on div "← Return to /applysquad Mailslurp Inbox Job Search Builder [PERSON_NAME] User E…" at bounding box center [327, 186] width 428 height 304
click at [102, 148] on div "Location Inclusions: [GEOGRAPHIC_DATA], [GEOGRAPHIC_DATA] [GEOGRAPHIC_DATA], [G…" at bounding box center [76, 132] width 153 height 159
click at [374, 229] on div "← Return to /applysquad Mailslurp Inbox Job Search Builder [PERSON_NAME] User E…" at bounding box center [327, 186] width 428 height 304
click at [16, 81] on div "Location Inclusions: [GEOGRAPHIC_DATA], [GEOGRAPHIC_DATA] [GEOGRAPHIC_DATA], [G…" at bounding box center [76, 132] width 153 height 159
